Goal: Check status: Check status

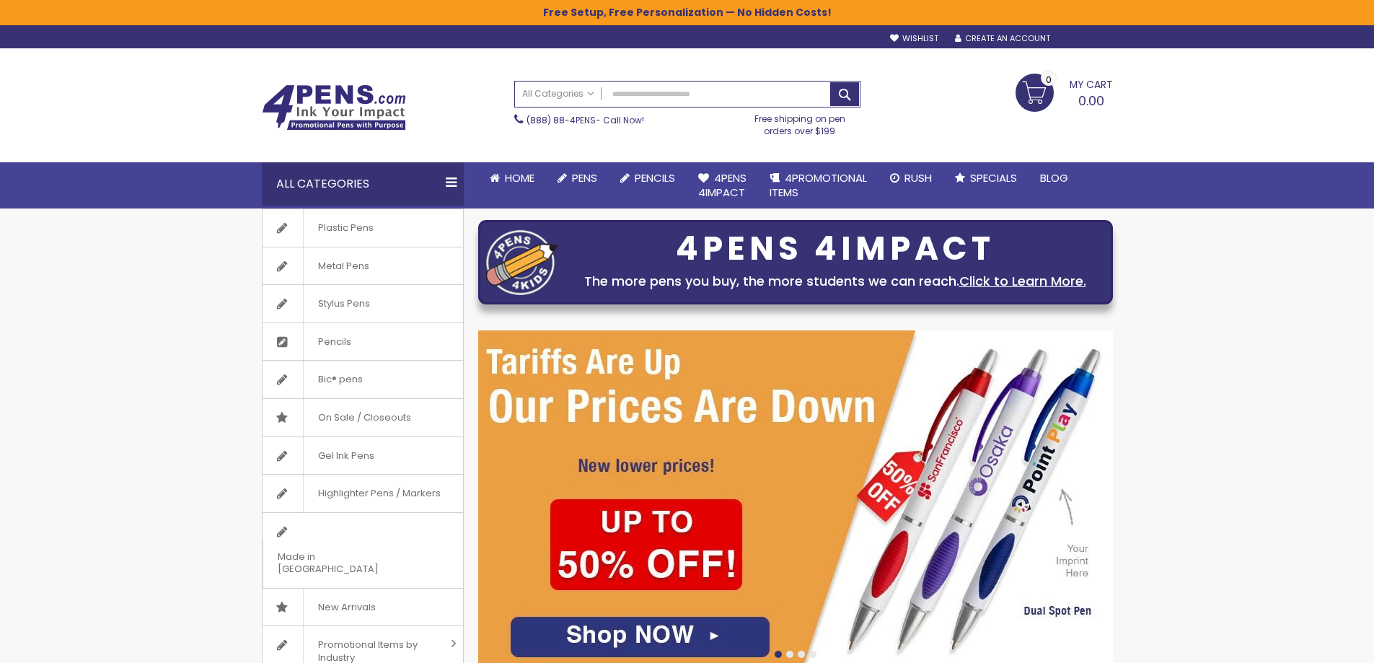
click at [1094, 35] on div "Sign In" at bounding box center [1089, 39] width 48 height 11
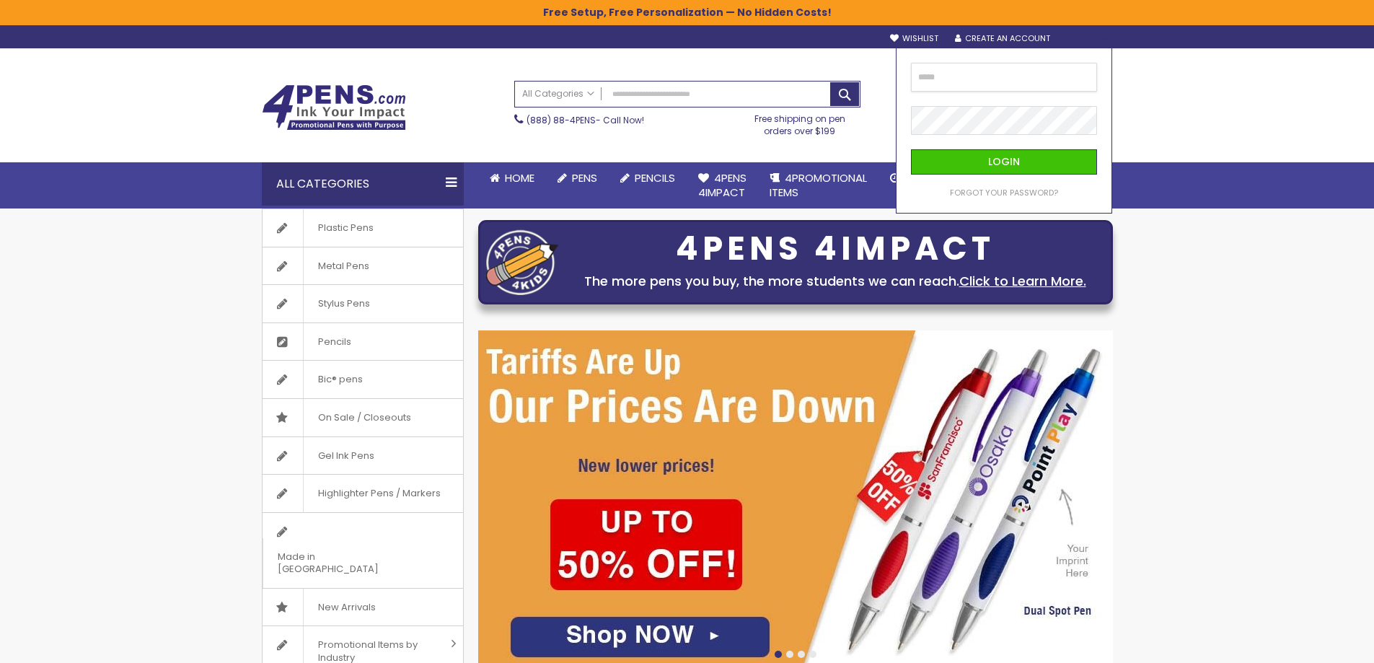
click at [983, 79] on input "email" at bounding box center [1004, 77] width 186 height 29
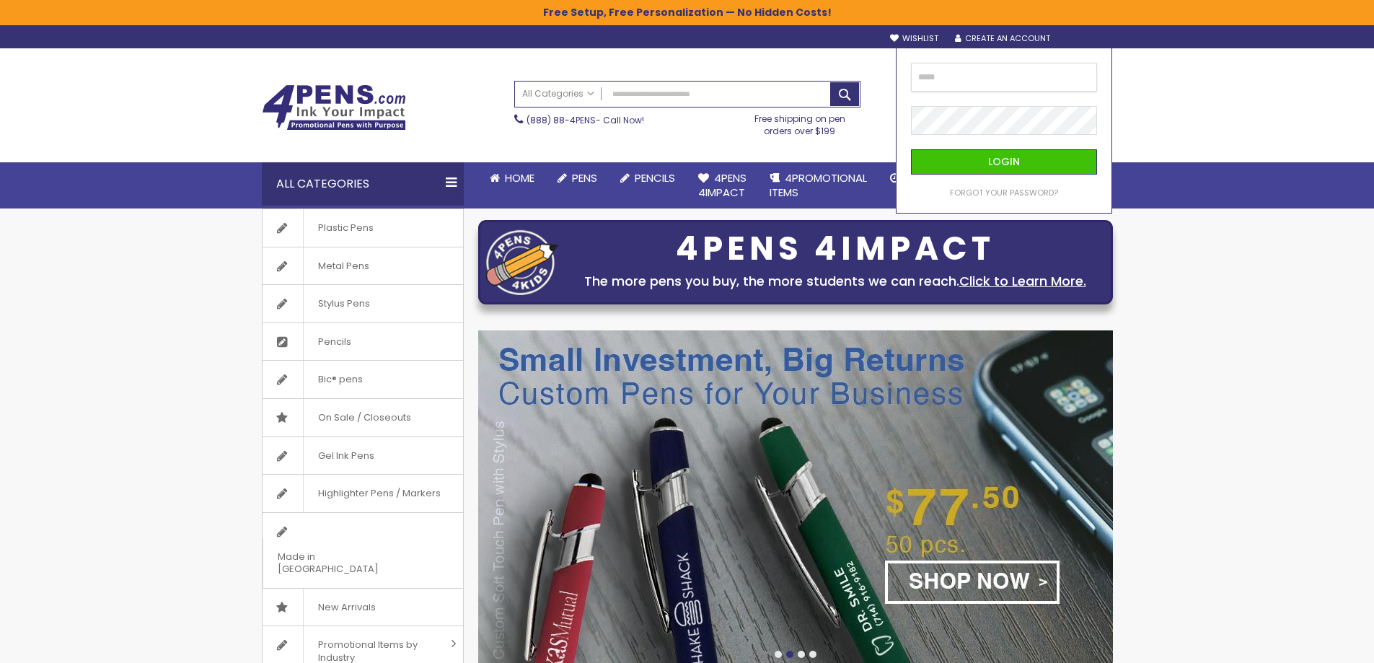
click at [944, 73] on input "email" at bounding box center [1004, 77] width 186 height 29
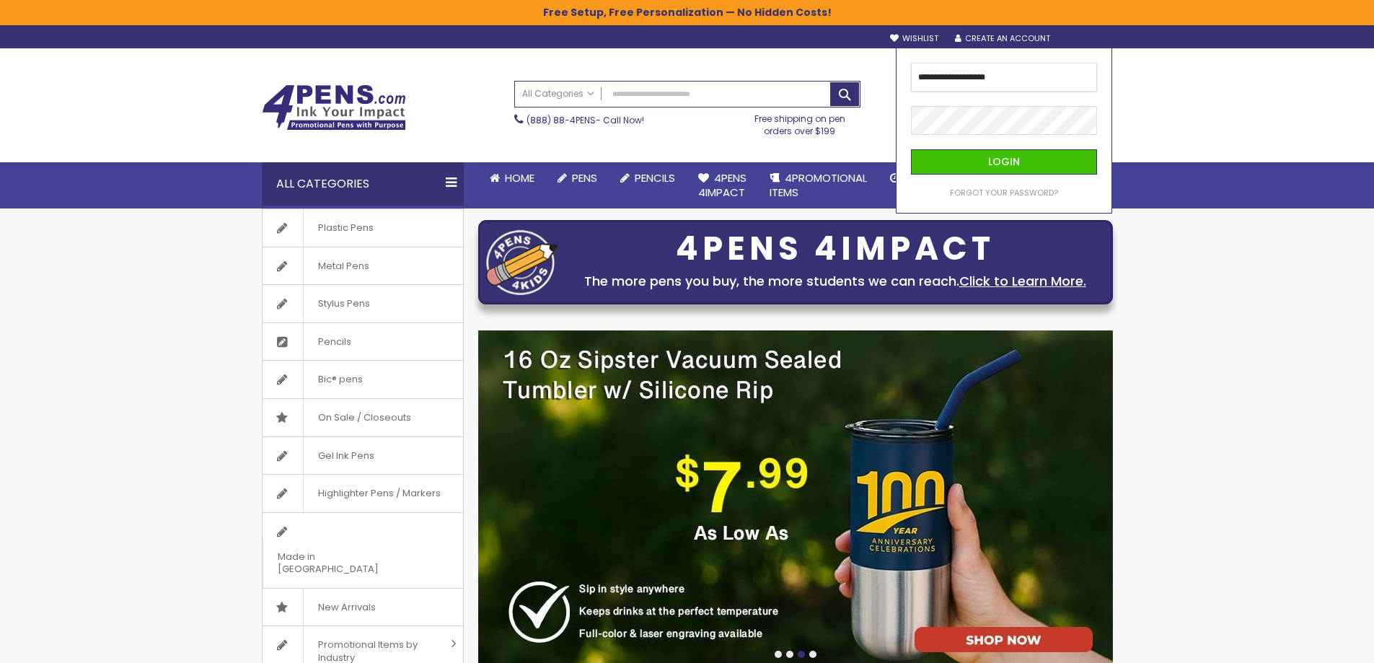
type input "**********"
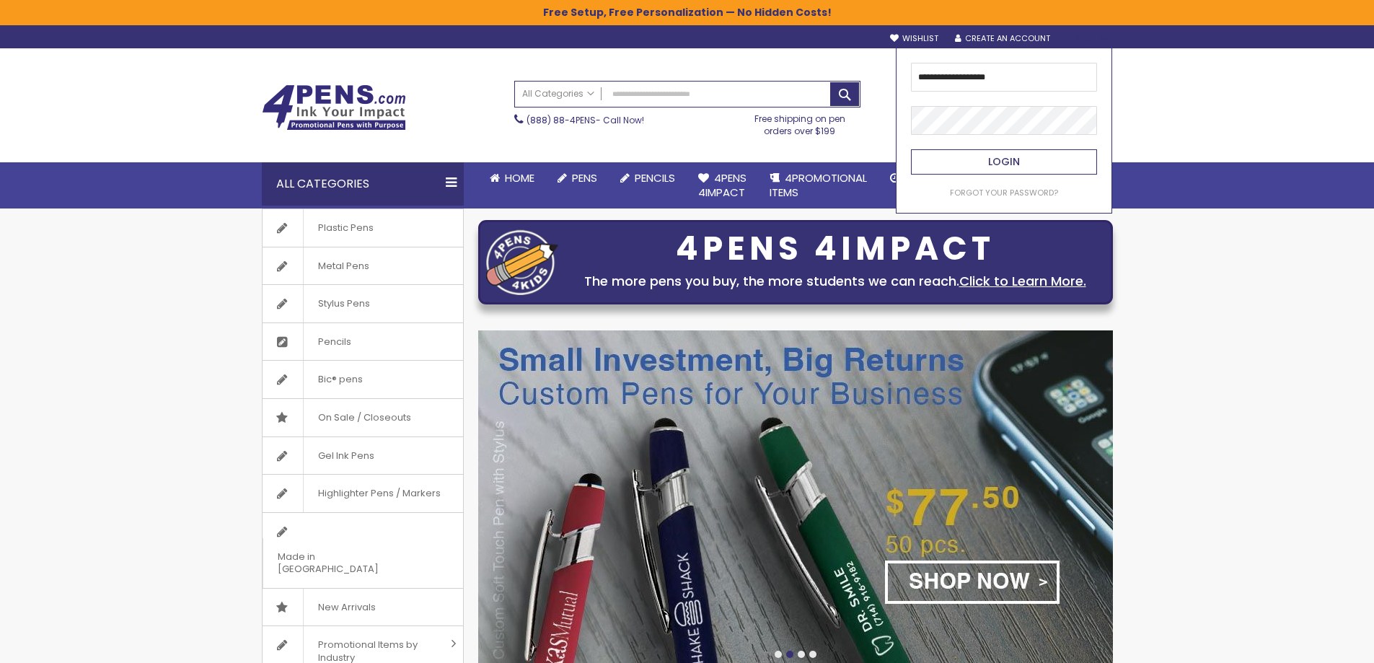
click at [978, 174] on button "Login" at bounding box center [1004, 161] width 186 height 25
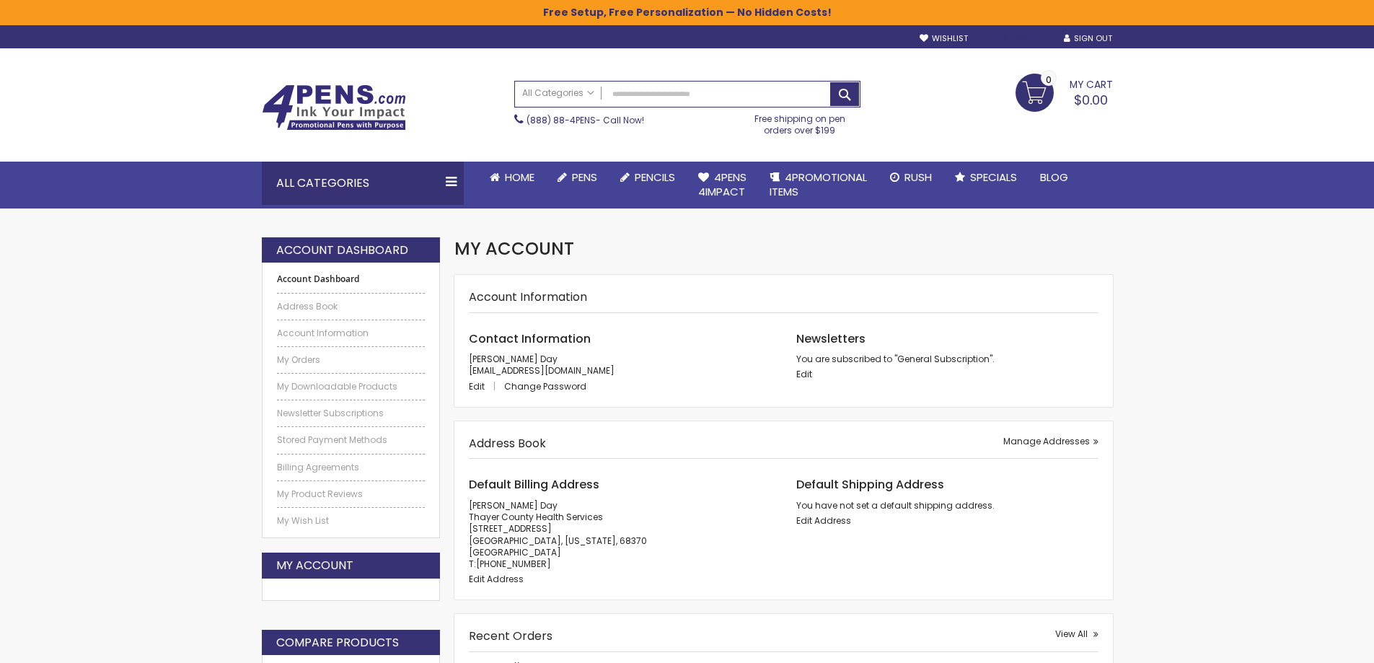
click at [999, 38] on link "My Account" at bounding box center [1017, 38] width 65 height 11
click at [1023, 35] on link "My Account" at bounding box center [1017, 38] width 65 height 11
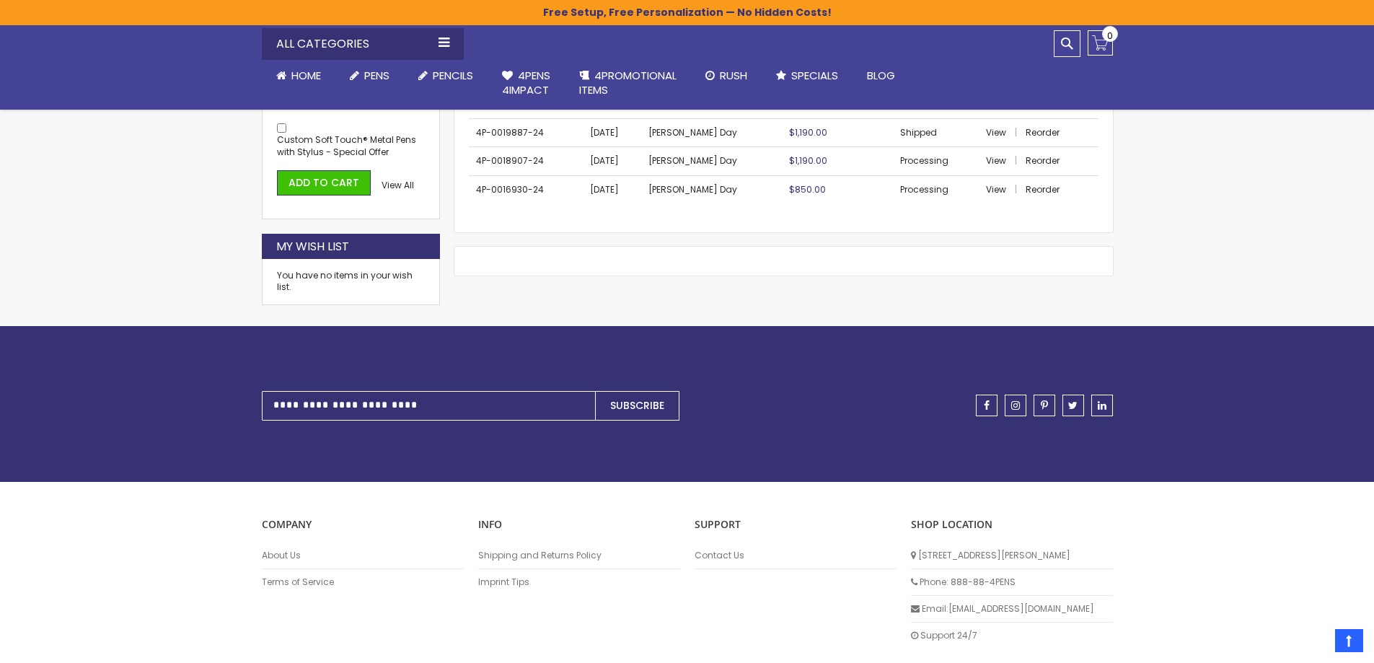
scroll to position [699, 0]
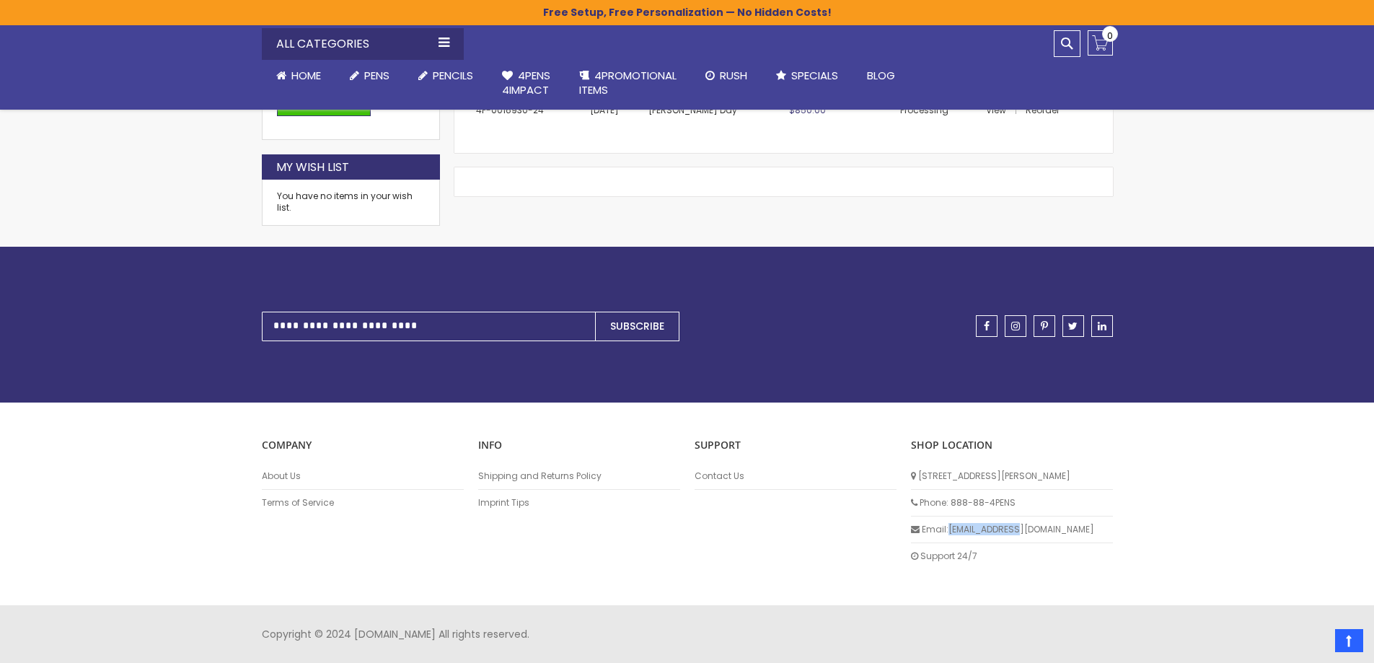
drag, startPoint x: 1038, startPoint y: 524, endPoint x: 949, endPoint y: 535, distance: 88.8
click at [949, 535] on li "Email: info@4pens.com" at bounding box center [1012, 530] width 202 height 27
copy li "[EMAIL_ADDRESS][DOMAIN_NAME]"
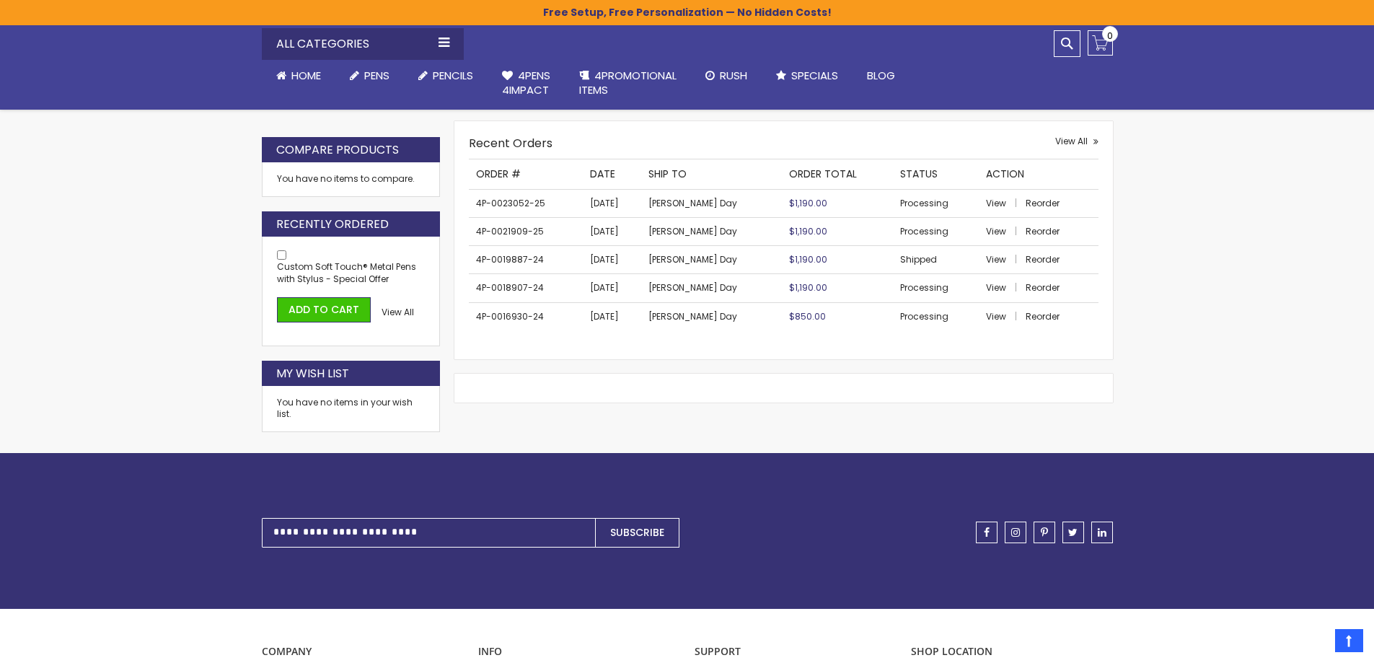
scroll to position [411, 0]
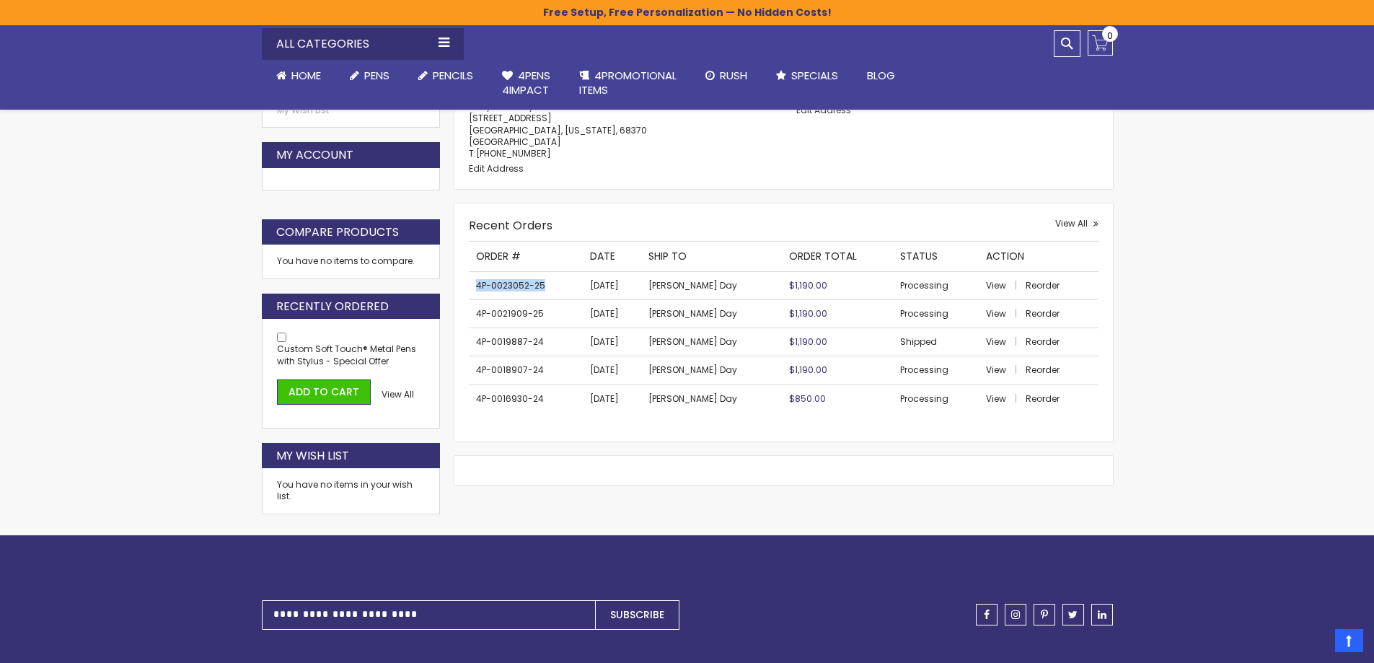
drag, startPoint x: 547, startPoint y: 289, endPoint x: 475, endPoint y: 289, distance: 71.4
click at [475, 289] on td "4P-0023052-25" at bounding box center [526, 285] width 114 height 28
copy td "4P-0023052-25"
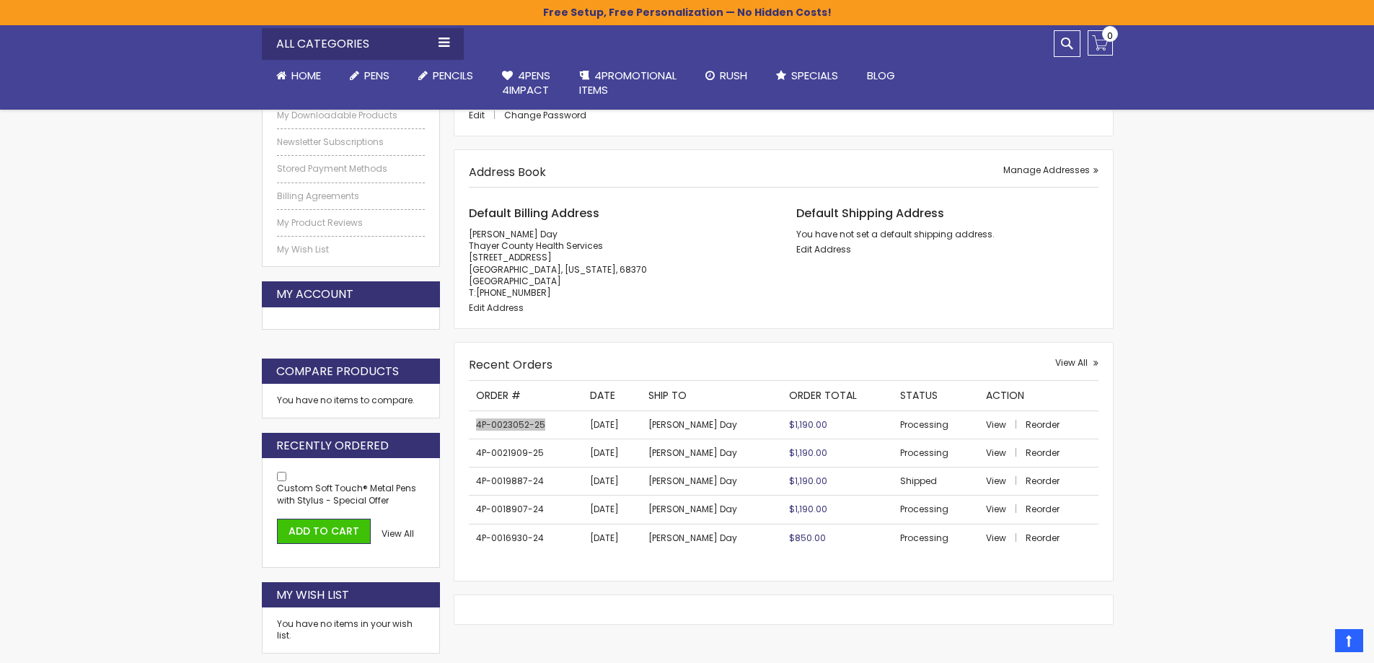
scroll to position [266, 0]
